Goal: Find specific page/section: Locate item on page

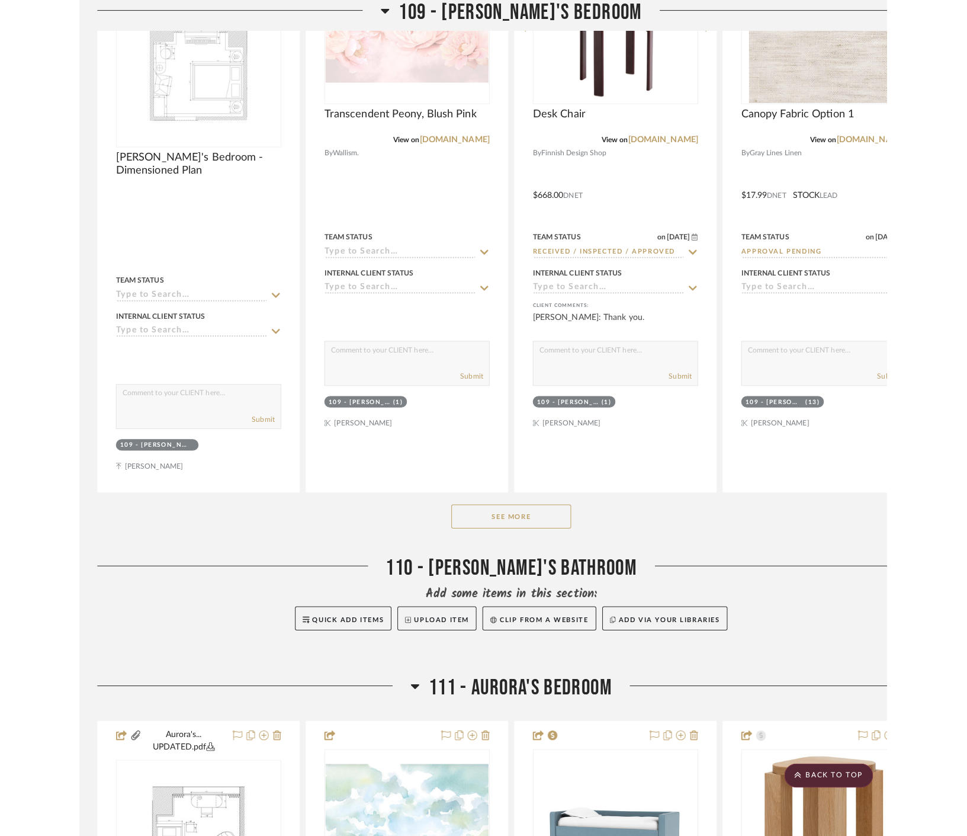
scroll to position [6587, 0]
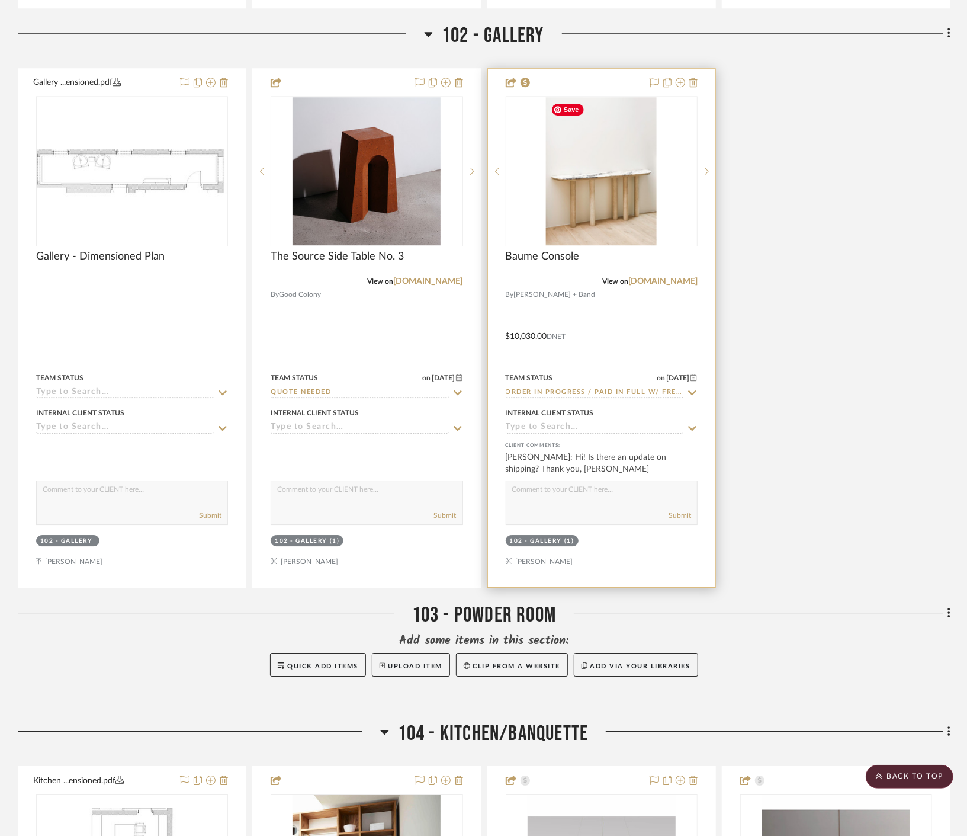
scroll to position [2105, 0]
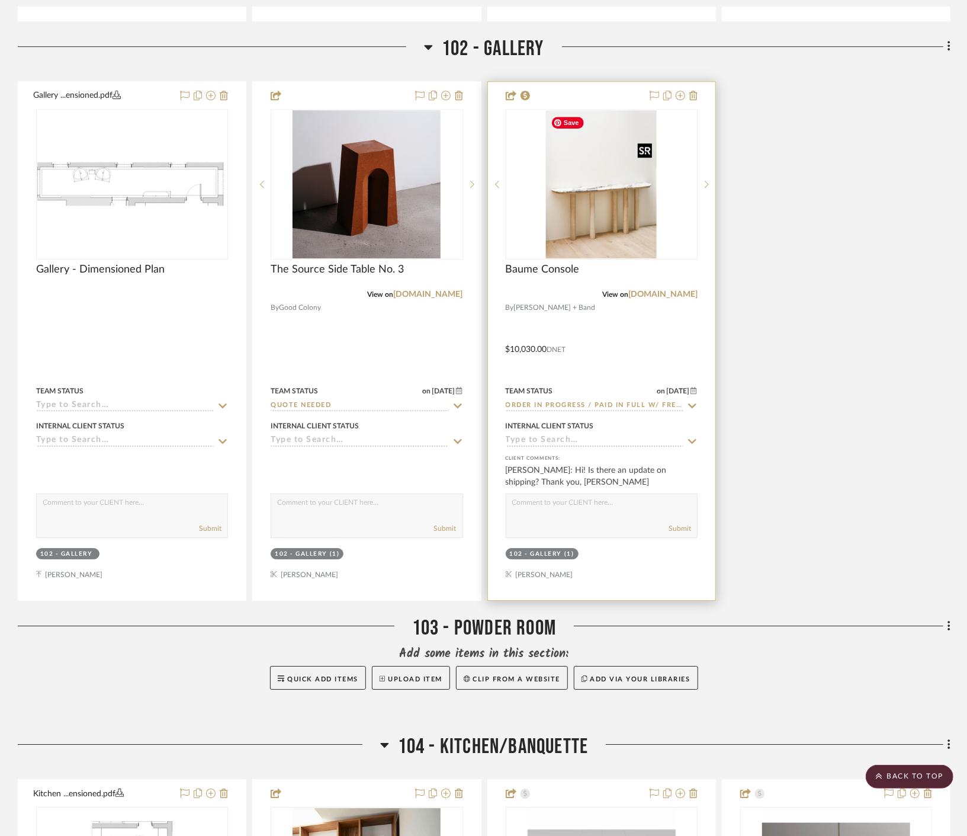
click at [645, 211] on img "0" at bounding box center [601, 184] width 111 height 148
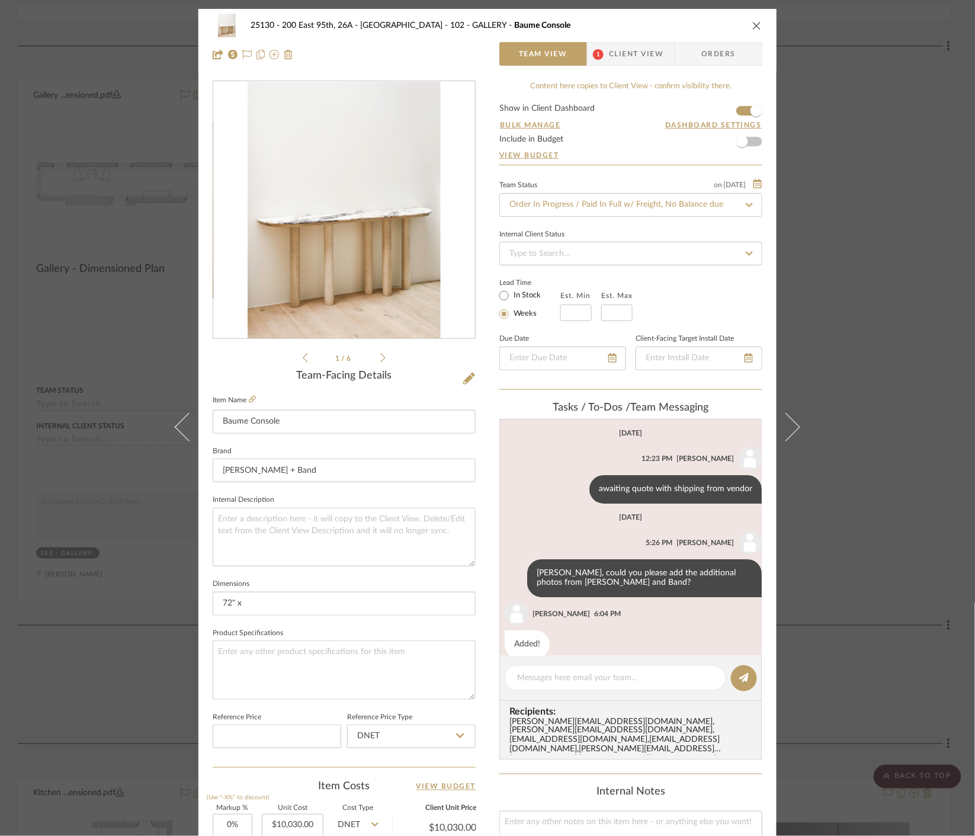
scroll to position [101, 0]
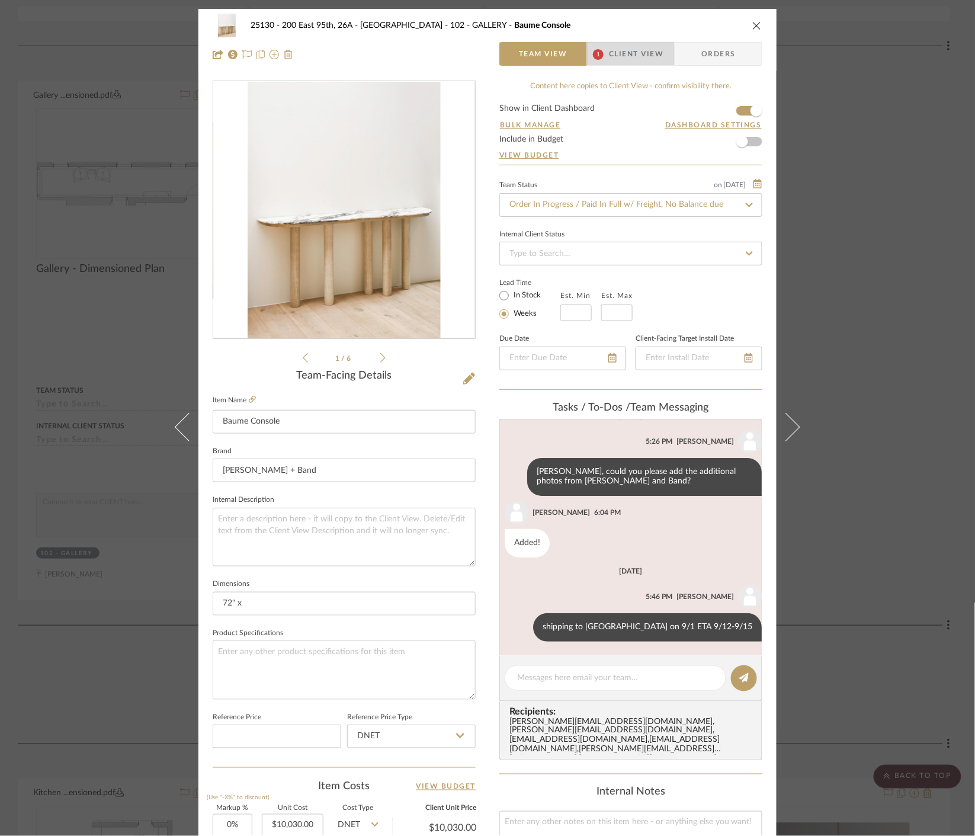
click at [613, 56] on span "Client View" at bounding box center [636, 54] width 54 height 24
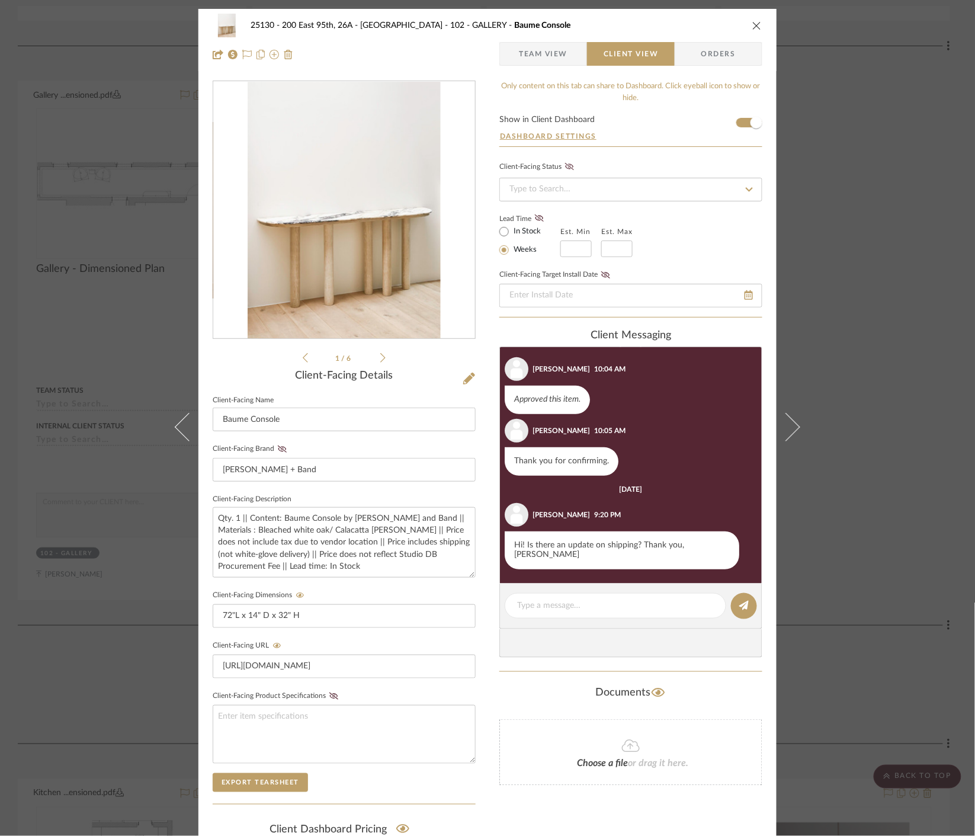
scroll to position [173, 0]
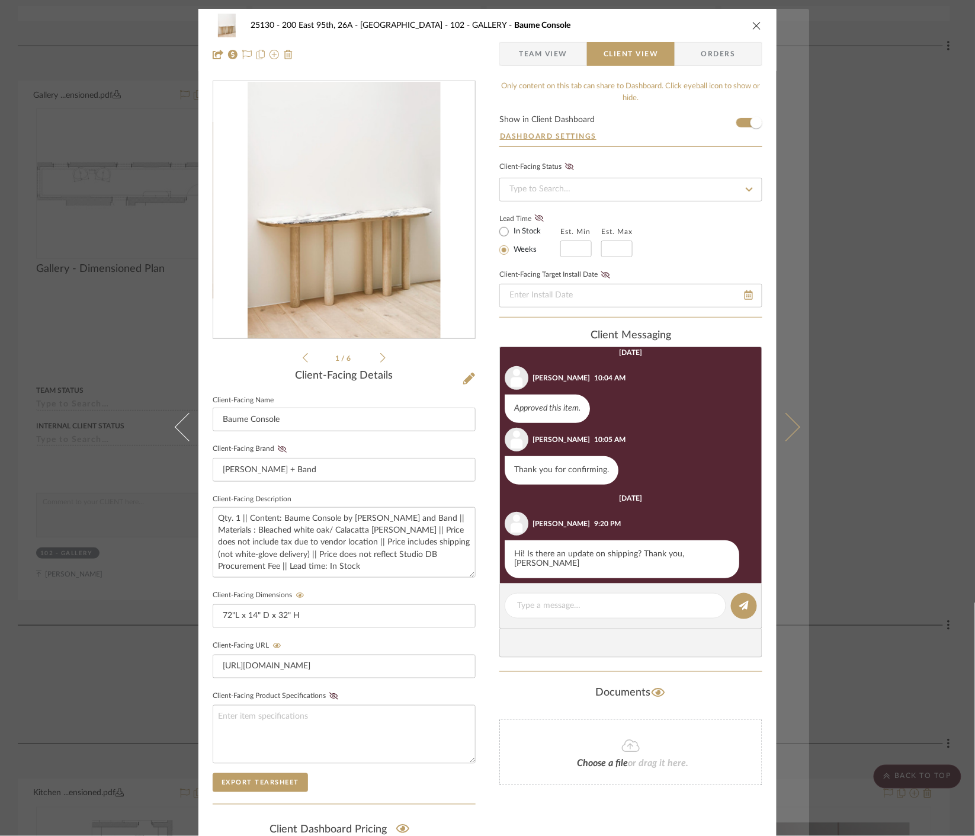
click at [802, 203] on button at bounding box center [792, 427] width 33 height 836
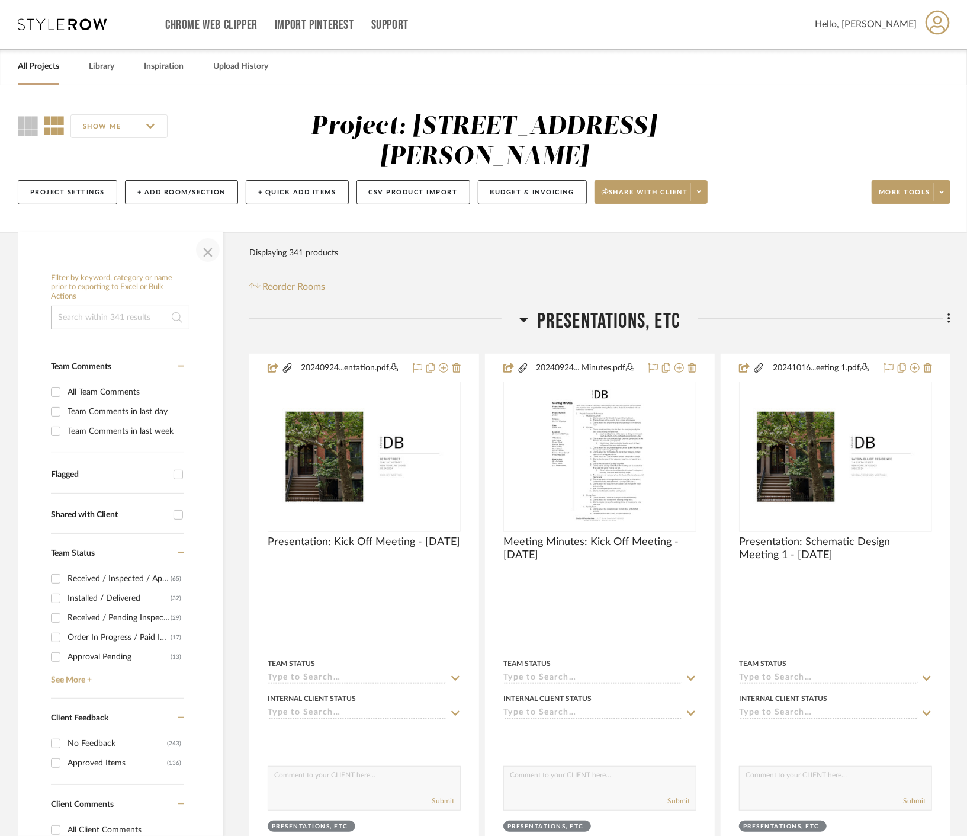
click at [212, 246] on span "button" at bounding box center [208, 250] width 28 height 28
